Goal: Find specific page/section: Find specific page/section

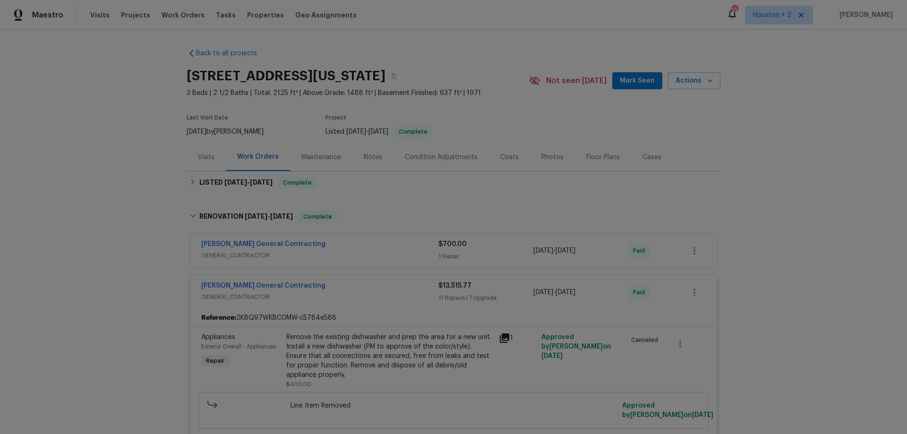
scroll to position [1890, 0]
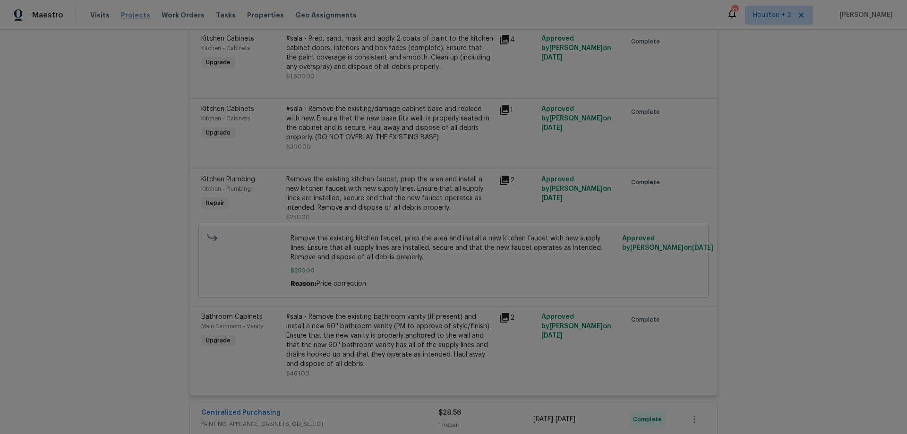
click at [131, 17] on span "Projects" at bounding box center [135, 14] width 29 height 9
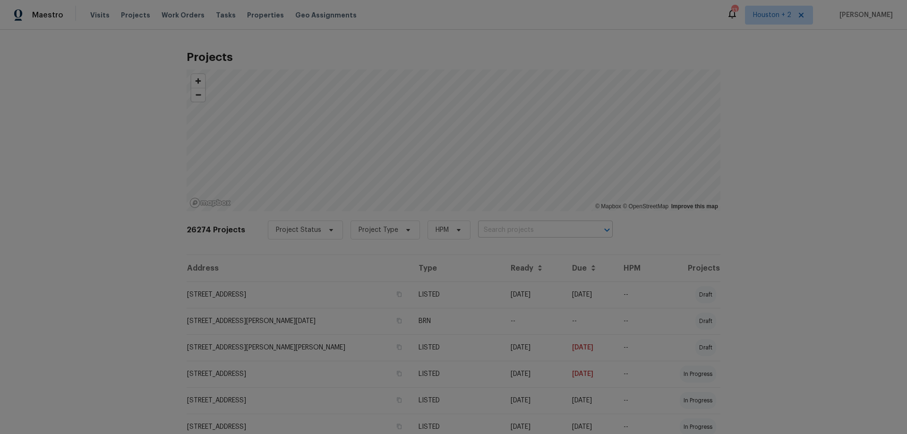
click at [493, 232] on input "text" at bounding box center [532, 230] width 108 height 15
paste input "[STREET_ADDRESS]"
type input "[STREET_ADDRESS]"
click at [518, 248] on li "[STREET_ADDRESS]" at bounding box center [535, 251] width 137 height 16
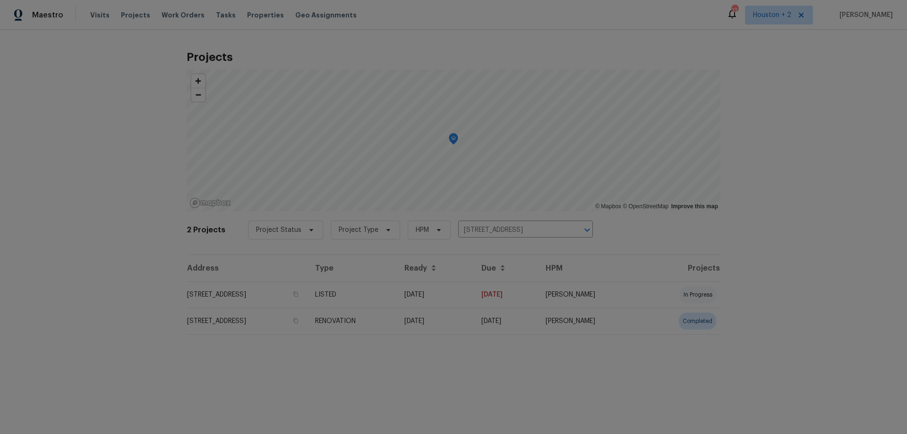
click at [291, 289] on td "[STREET_ADDRESS]" at bounding box center [247, 295] width 121 height 26
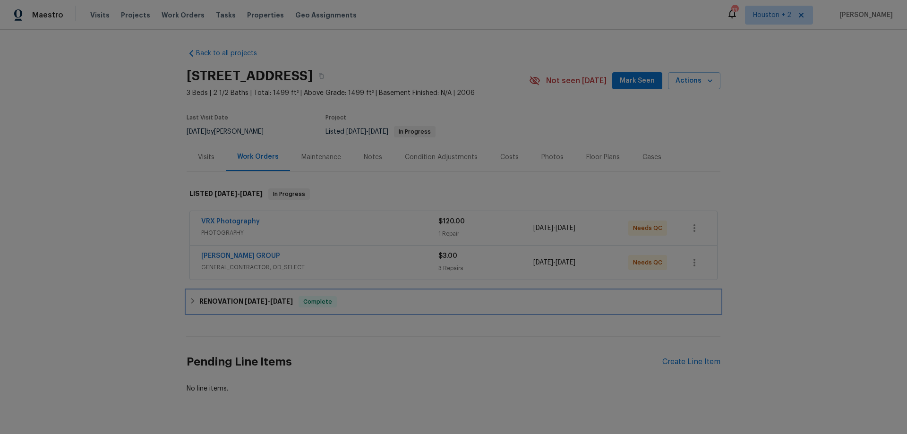
click at [385, 299] on div "RENOVATION [DATE] - [DATE] Complete" at bounding box center [453, 301] width 528 height 11
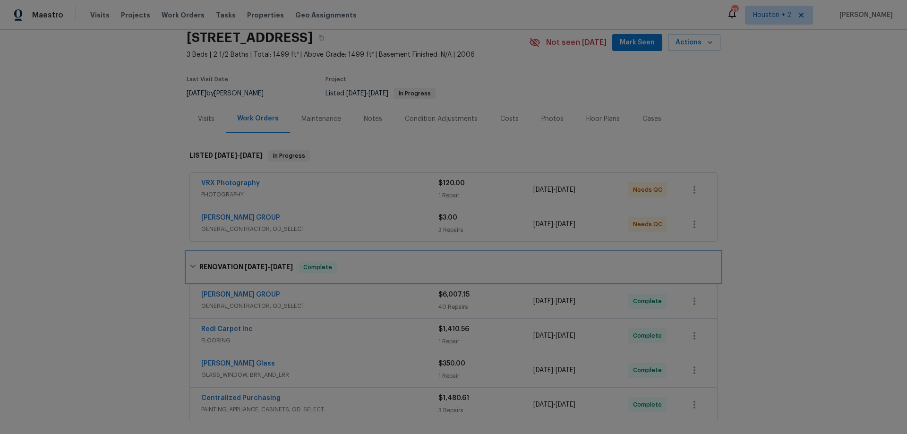
scroll to position [181, 0]
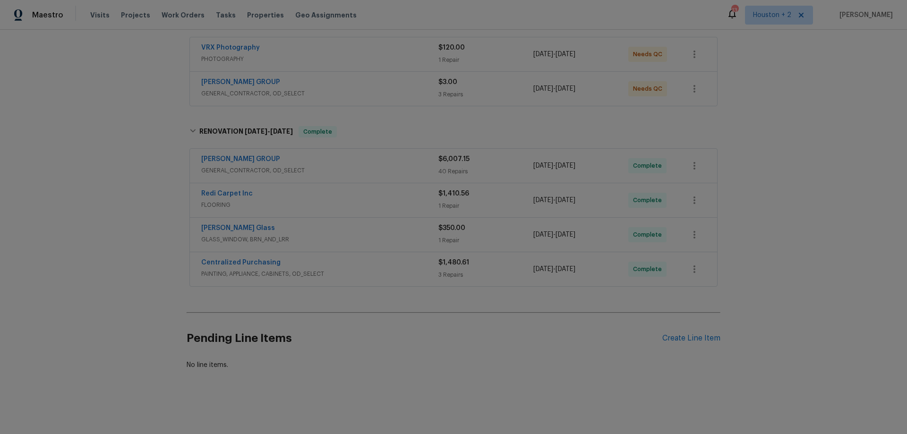
click at [376, 258] on div "Centralized Purchasing" at bounding box center [319, 263] width 237 height 11
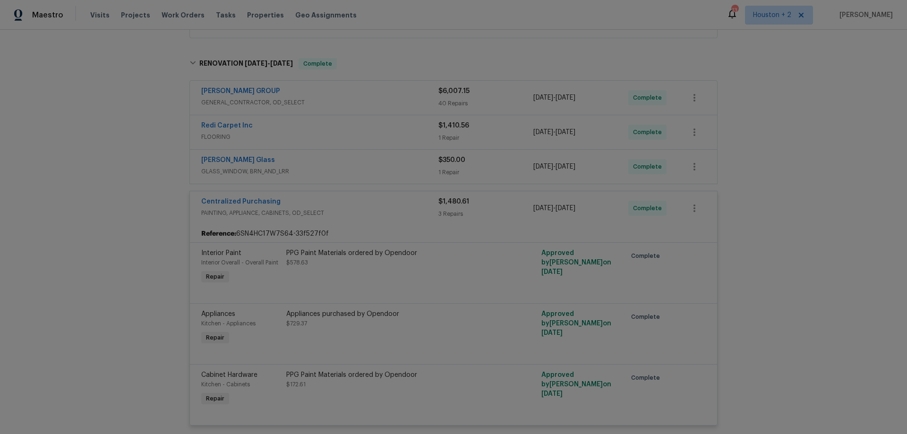
scroll to position [275, 0]
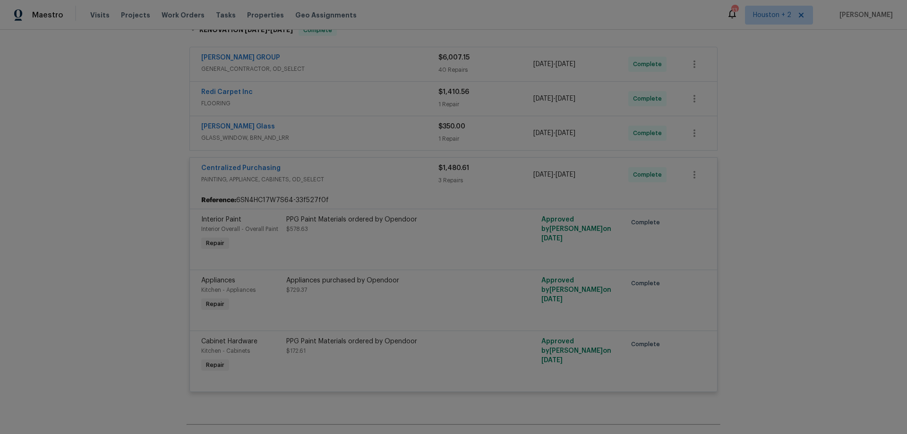
click at [377, 172] on div "Centralized Purchasing" at bounding box center [319, 168] width 237 height 11
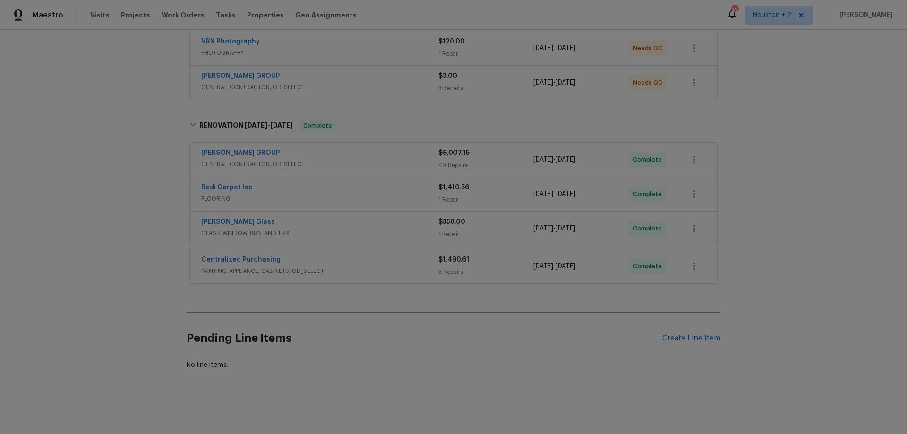
scroll to position [181, 0]
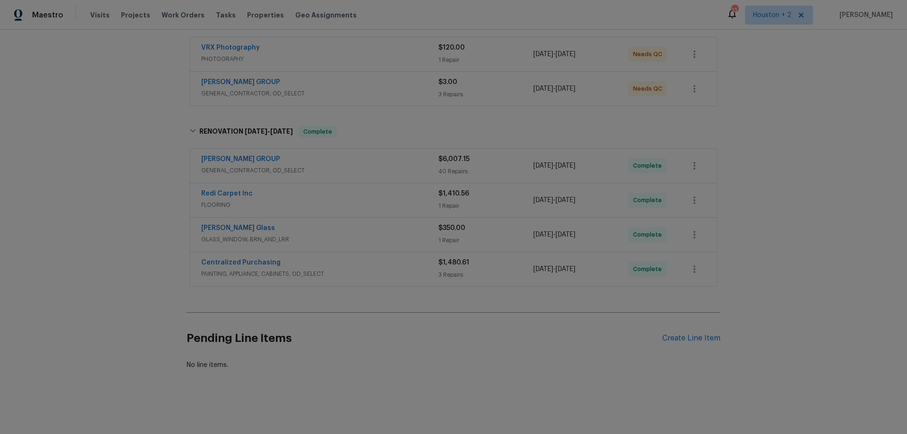
click at [318, 223] on div "[PERSON_NAME] Glass" at bounding box center [319, 228] width 237 height 11
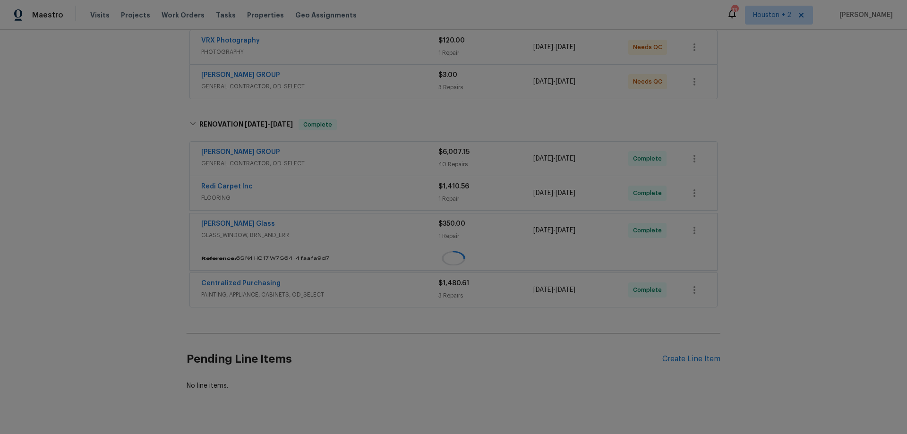
scroll to position [195, 0]
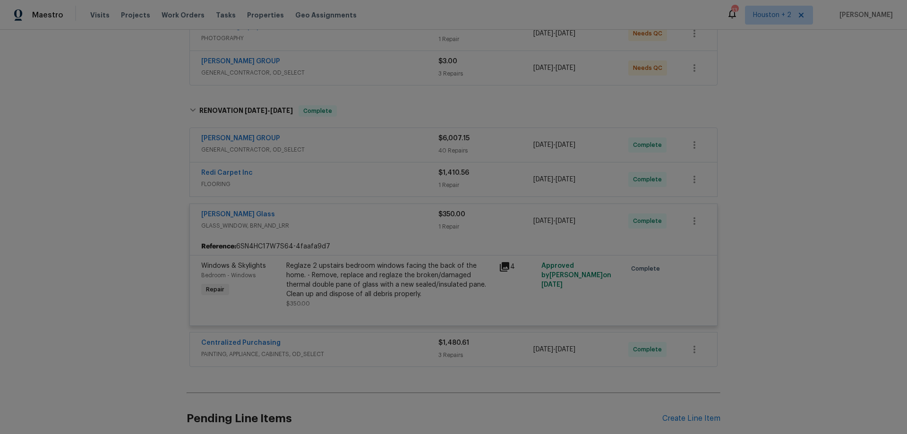
click at [334, 144] on div "[PERSON_NAME] GROUP" at bounding box center [319, 139] width 237 height 11
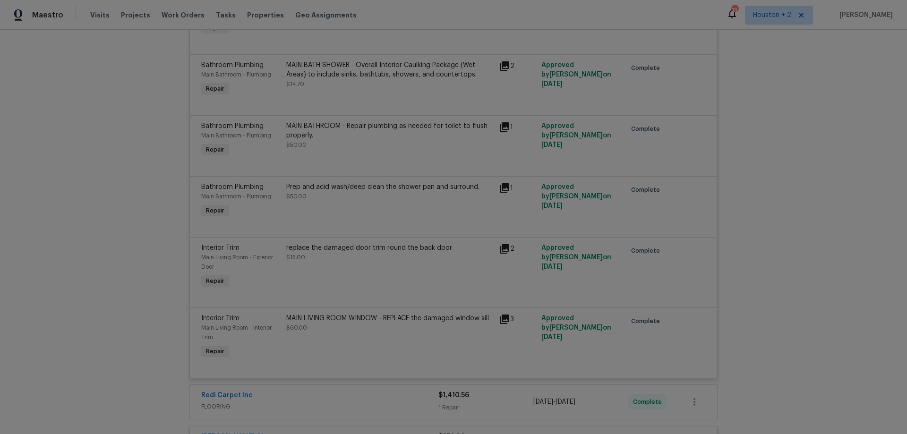
scroll to position [3076, 0]
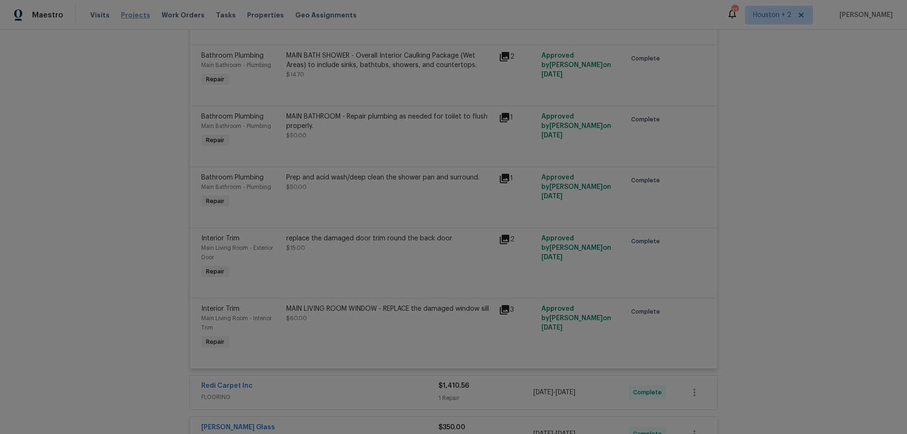
click at [121, 15] on span "Projects" at bounding box center [135, 14] width 29 height 9
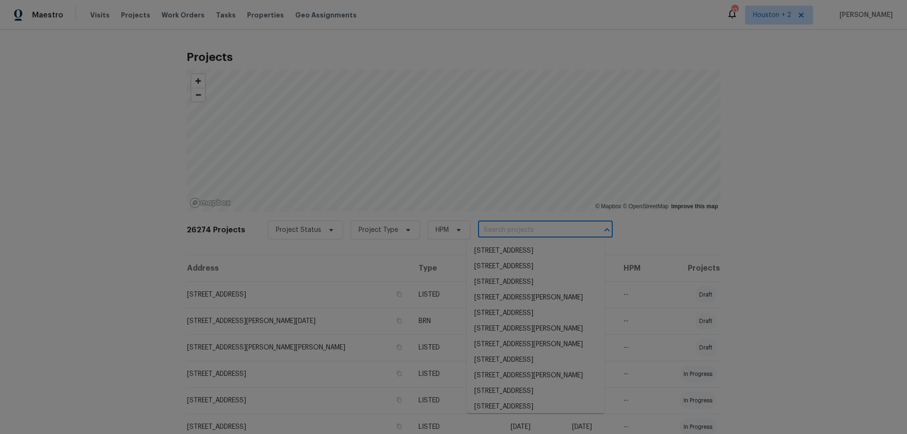
click at [481, 231] on input "text" at bounding box center [532, 230] width 108 height 15
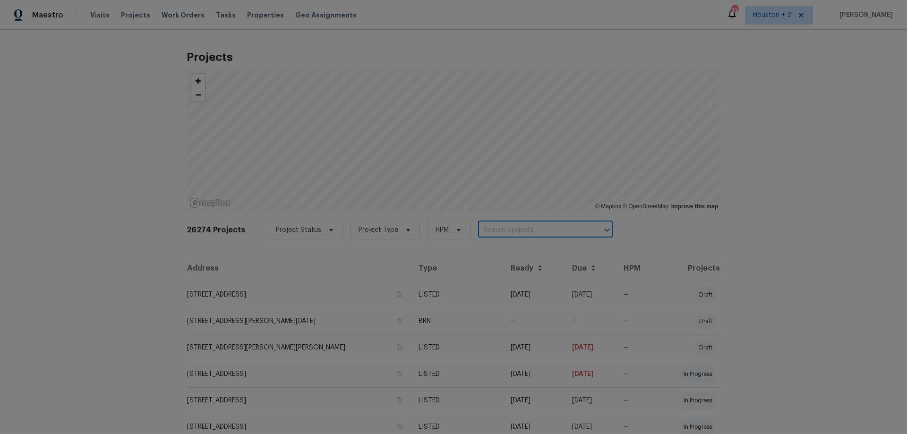
paste input "[STREET_ADDRESS][PERSON_NAME]"
type input "[STREET_ADDRESS][PERSON_NAME]"
click at [521, 253] on li "[STREET_ADDRESS]" at bounding box center [535, 251] width 137 height 16
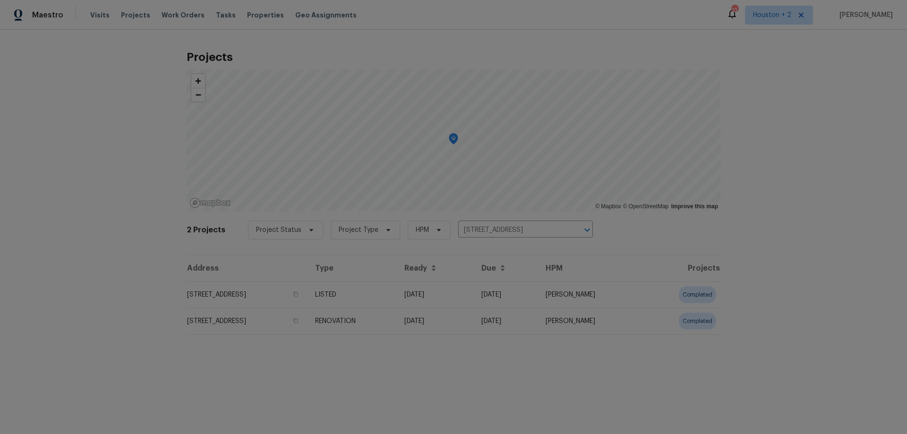
click at [230, 299] on td "[STREET_ADDRESS]" at bounding box center [247, 295] width 121 height 26
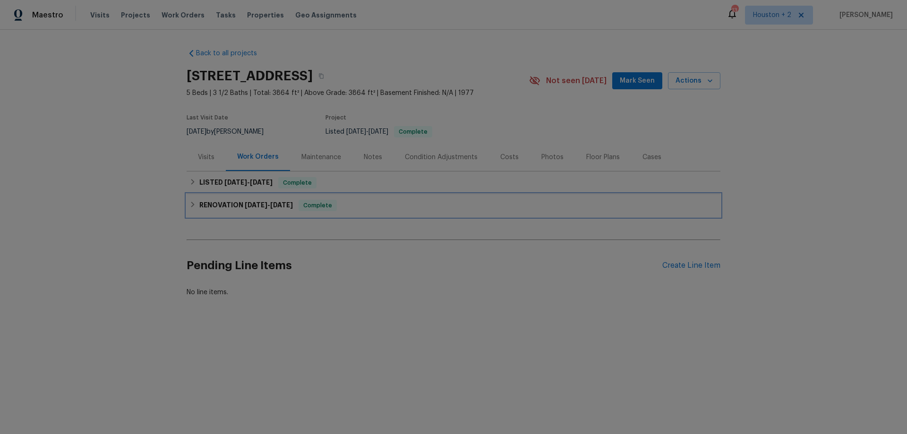
click at [248, 207] on span "[DATE]" at bounding box center [256, 205] width 23 height 7
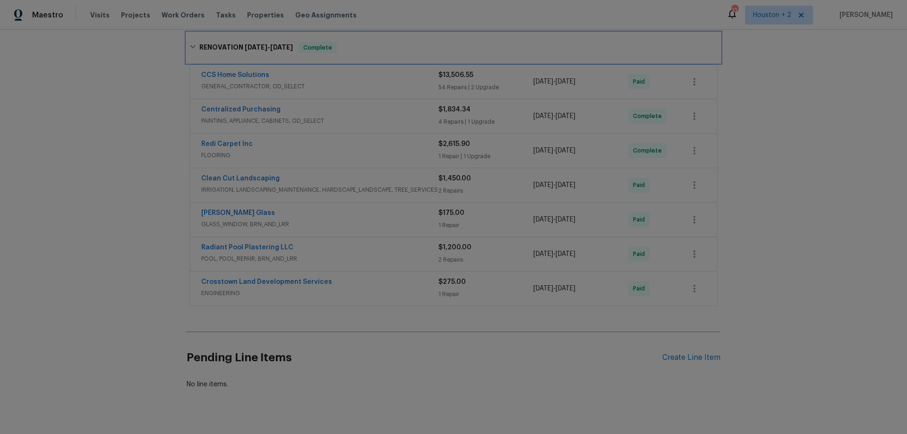
scroll to position [142, 0]
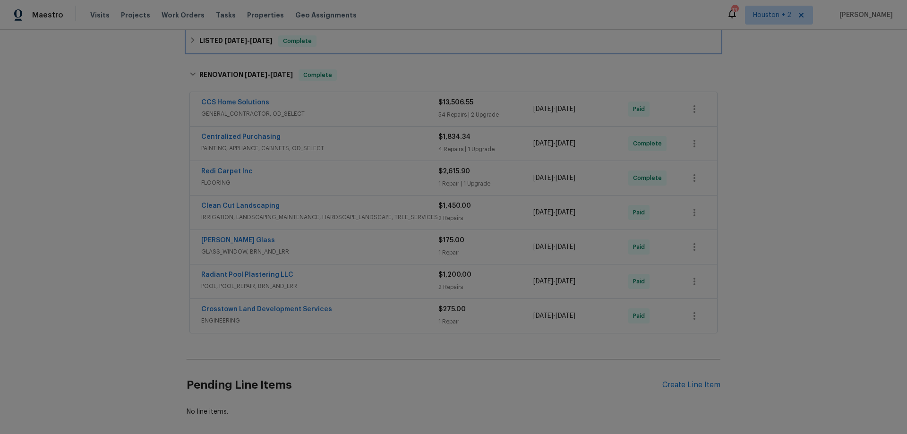
click at [334, 41] on div "LISTED [DATE] - [DATE] Complete" at bounding box center [453, 40] width 528 height 11
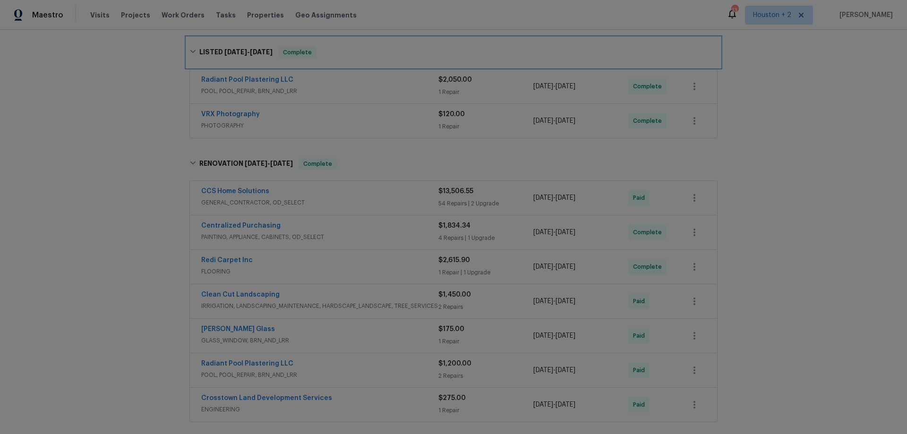
click at [334, 41] on div "LISTED [DATE] - [DATE] Complete" at bounding box center [454, 52] width 534 height 30
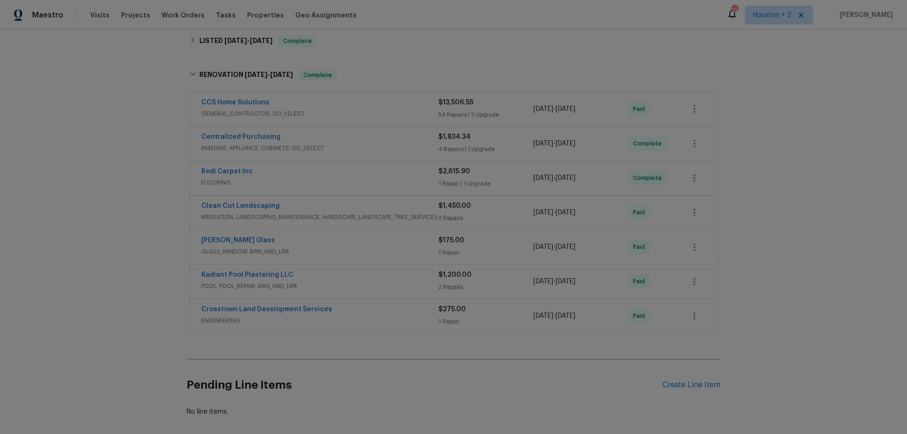
click at [319, 181] on span "FLOORING" at bounding box center [319, 182] width 237 height 9
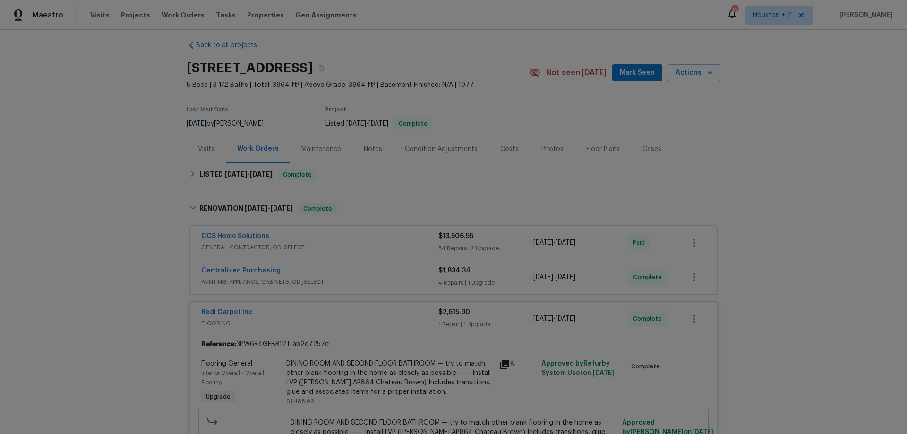
scroll to position [0, 0]
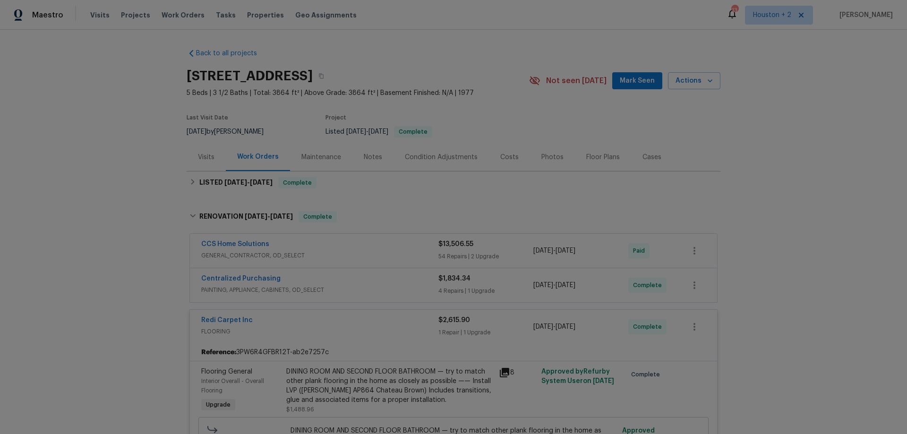
click at [328, 316] on div "Redi Carpet Inc" at bounding box center [319, 321] width 237 height 11
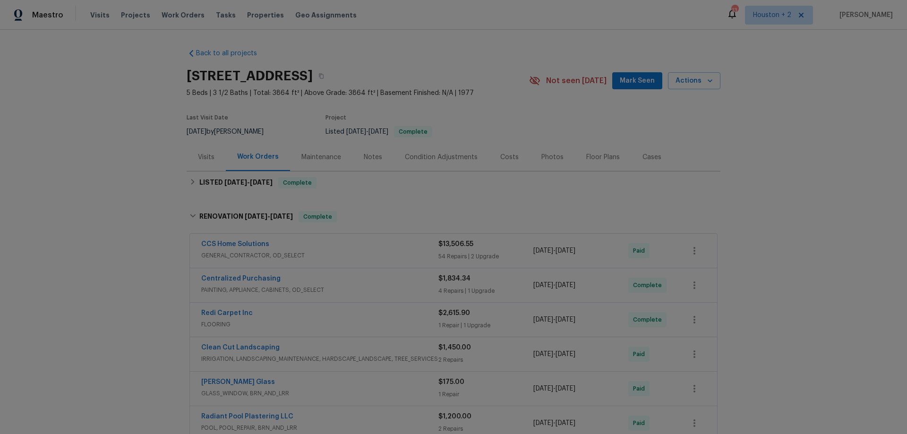
click at [372, 282] on div "Centralized Purchasing" at bounding box center [319, 279] width 237 height 11
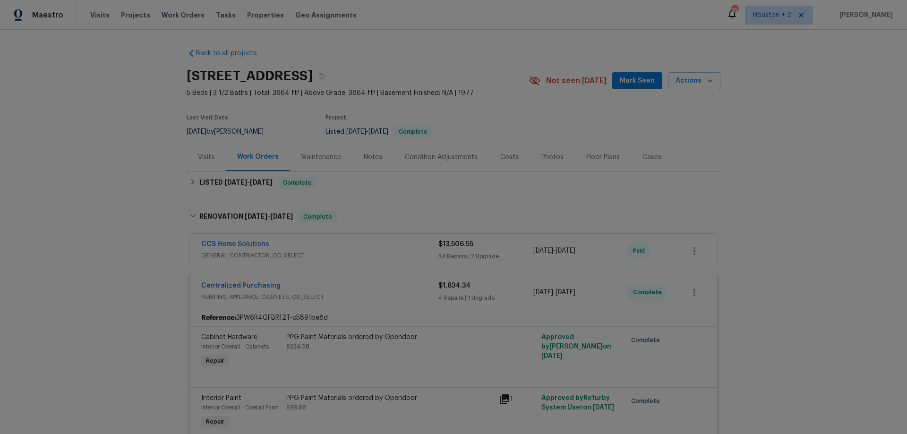
click at [336, 283] on div "Centralized Purchasing" at bounding box center [319, 286] width 237 height 11
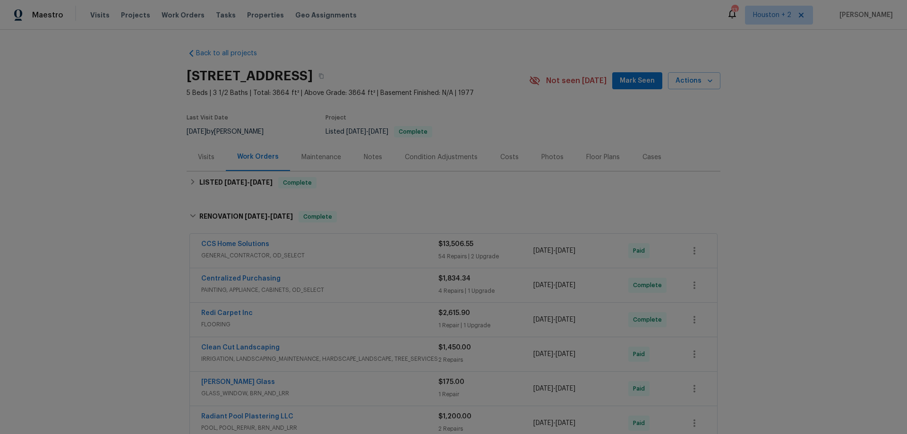
click at [364, 251] on span "GENERAL_CONTRACTOR, OD_SELECT" at bounding box center [319, 255] width 237 height 9
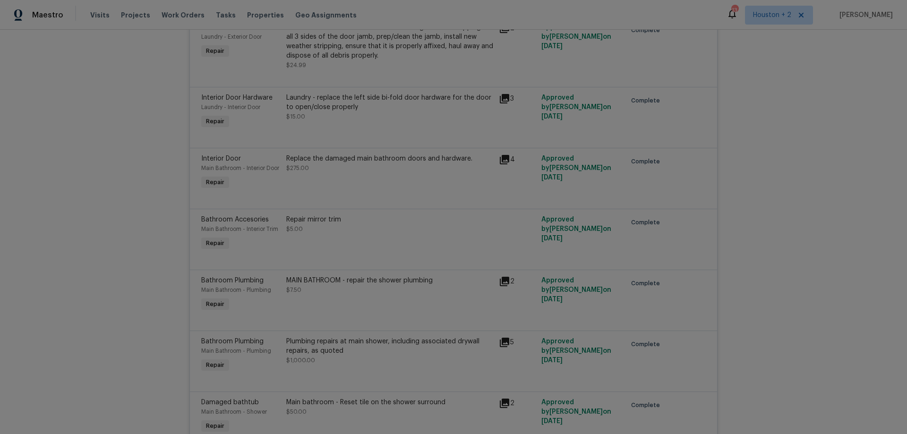
scroll to position [4204, 0]
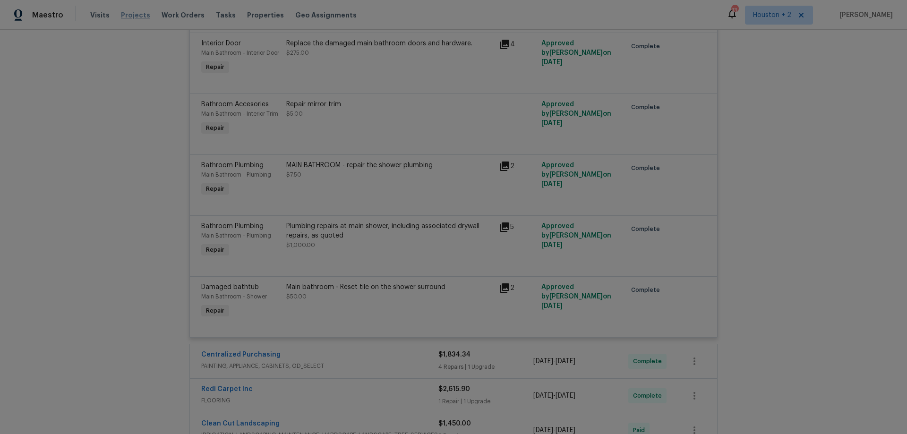
click at [137, 19] on span "Projects" at bounding box center [135, 14] width 29 height 9
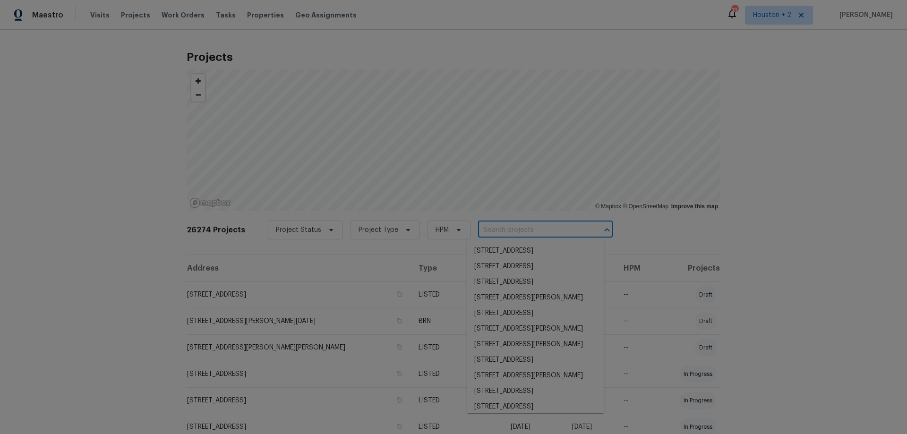
paste input "[STREET_ADDRESS][PERSON_NAME]"
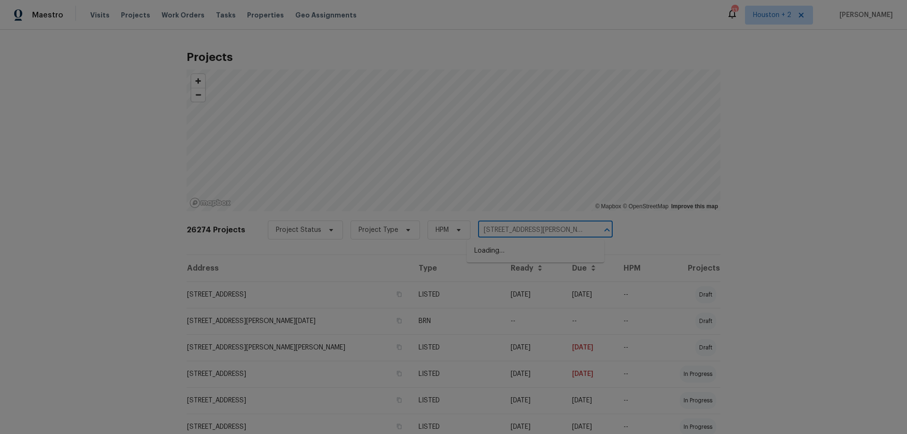
scroll to position [0, 14]
type input "[STREET_ADDRESS][PERSON_NAME]"
click at [520, 248] on li "[STREET_ADDRESS]" at bounding box center [535, 251] width 137 height 16
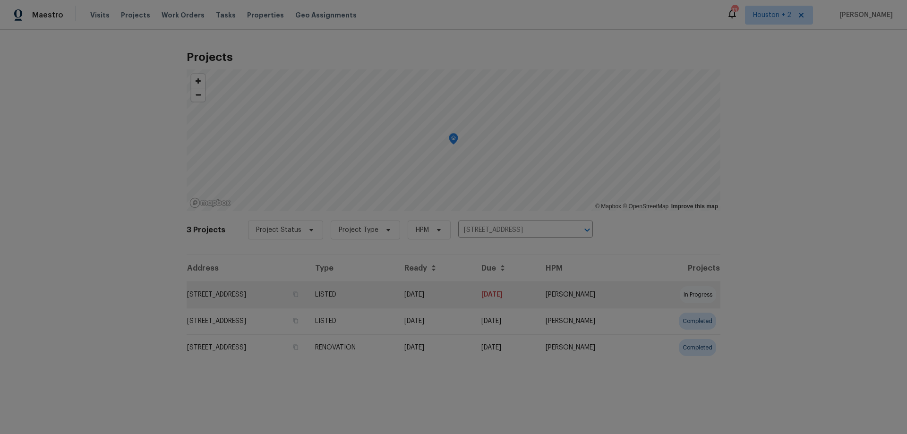
click at [252, 300] on td "[STREET_ADDRESS]" at bounding box center [247, 295] width 121 height 26
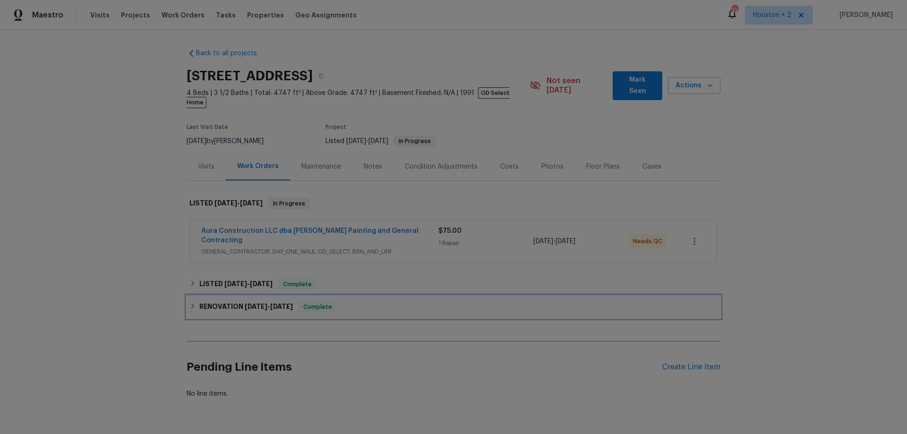
click at [248, 301] on h6 "RENOVATION [DATE] - [DATE]" at bounding box center [246, 306] width 94 height 11
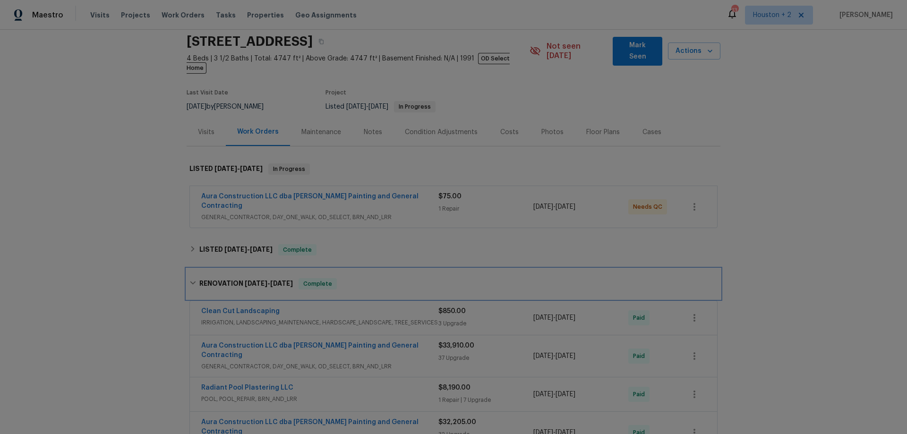
scroll to position [142, 0]
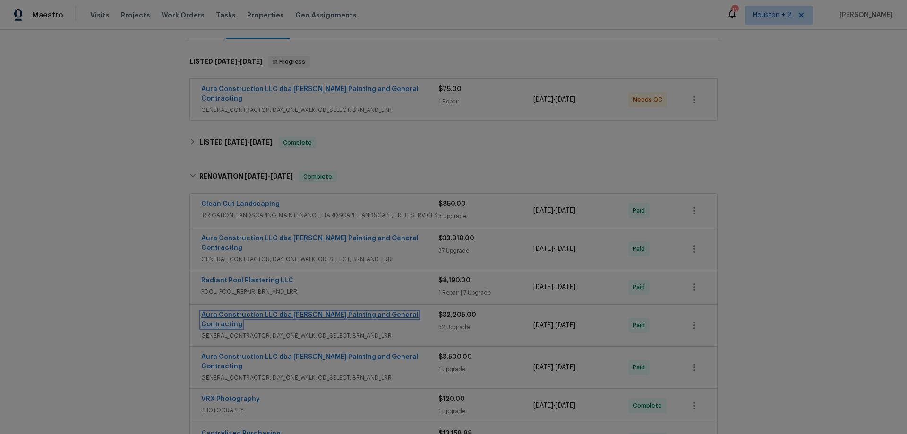
click at [287, 312] on link "Aura Construction LLC dba [PERSON_NAME] Painting and General Contracting" at bounding box center [309, 320] width 217 height 16
